Goal: Download file/media

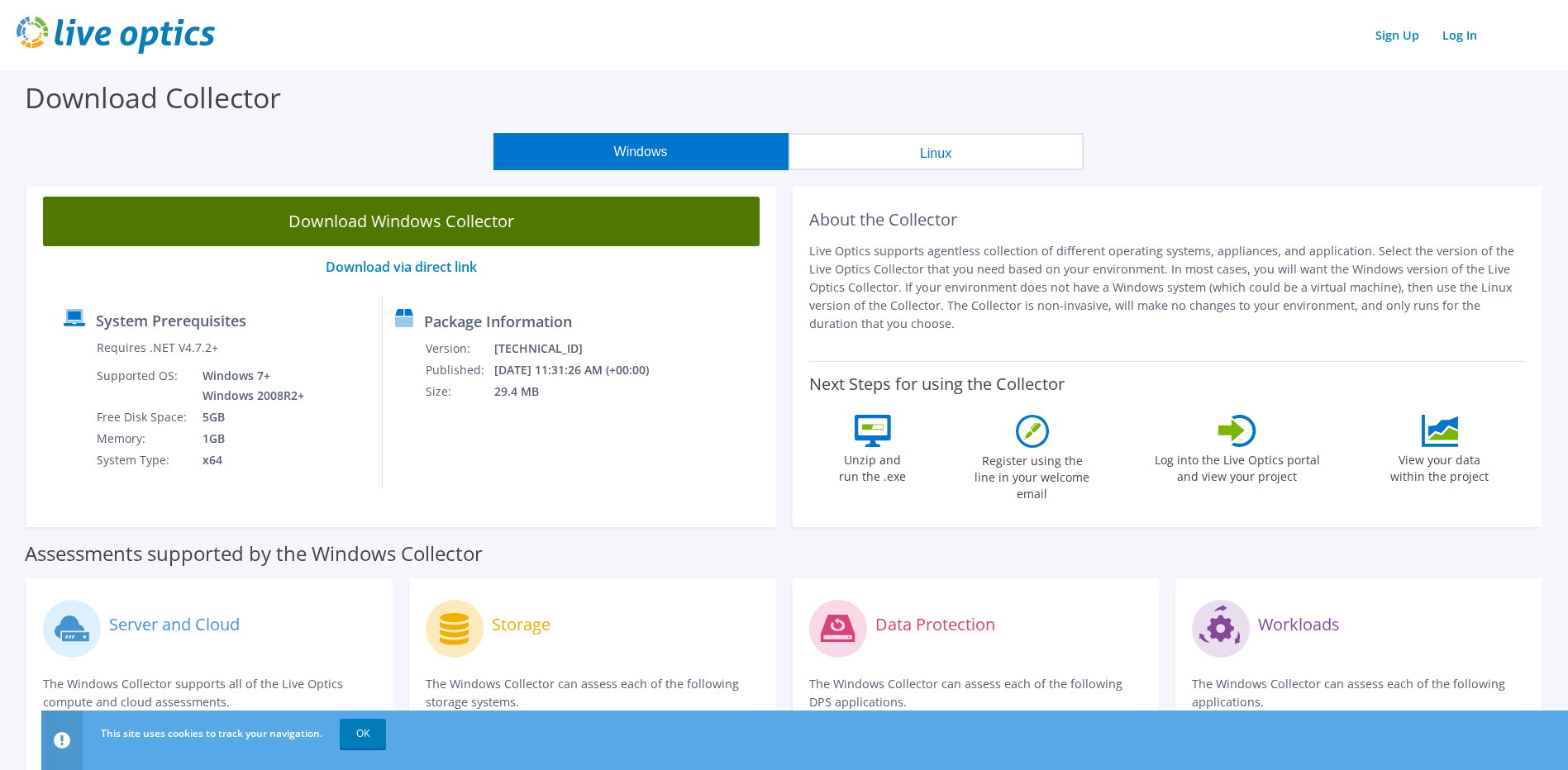
click at [451, 213] on link "Download Windows Collector" at bounding box center [402, 221] width 717 height 49
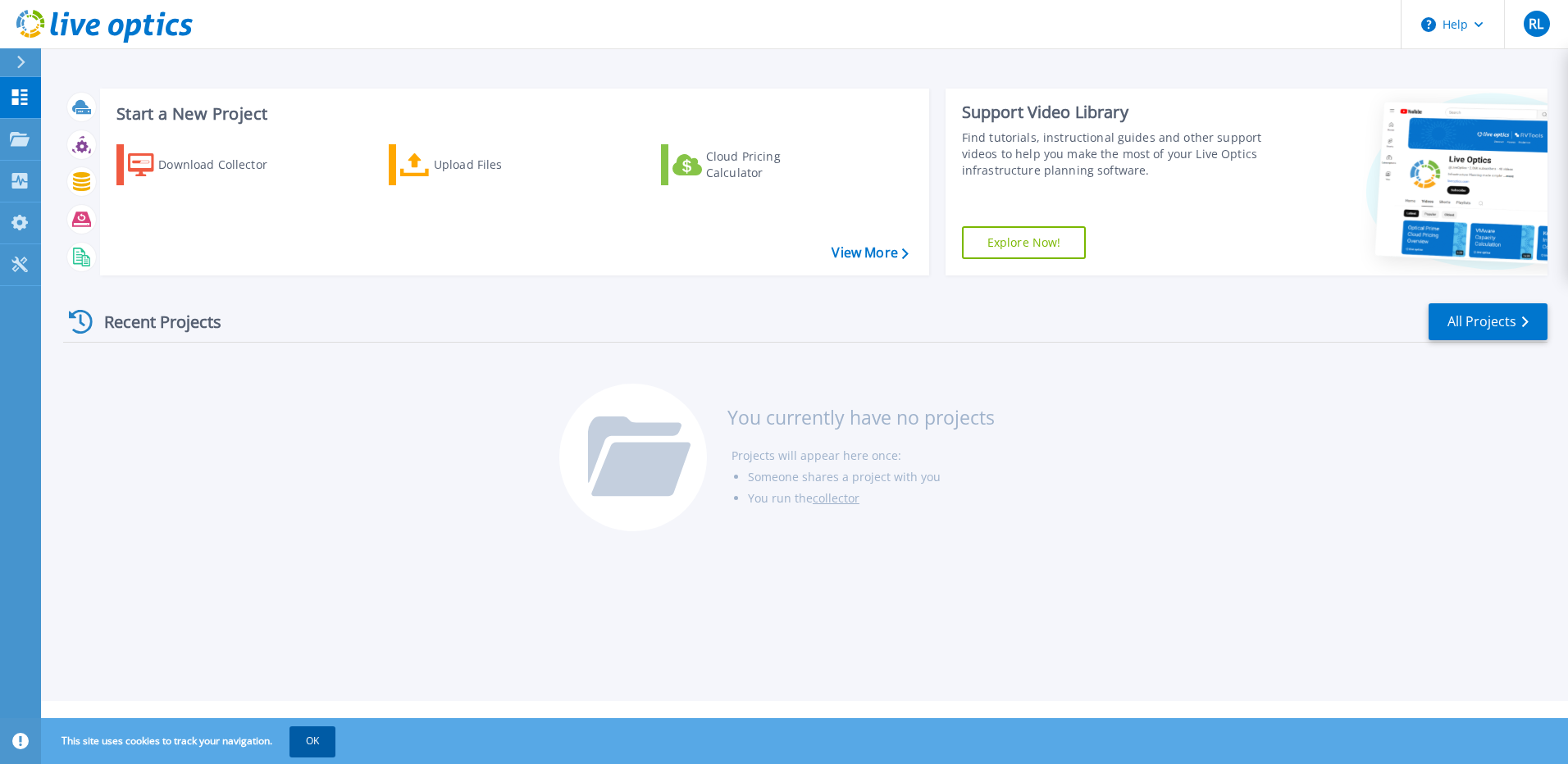
click at [307, 747] on button "OK" at bounding box center [313, 741] width 46 height 29
